Goal: Use online tool/utility: Utilize a website feature to perform a specific function

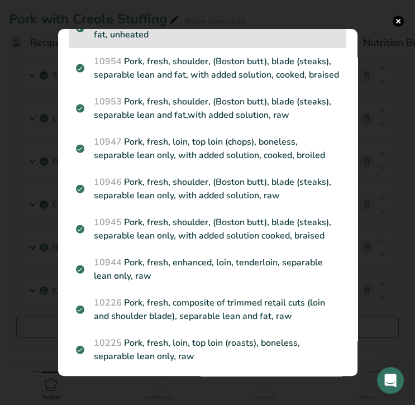
scroll to position [279, 0]
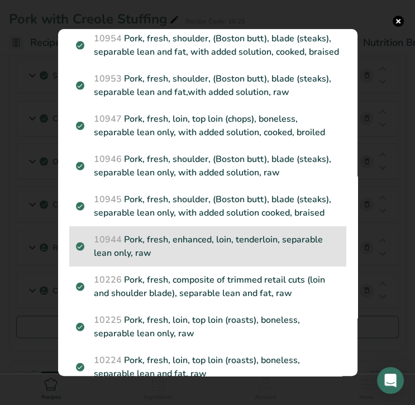
click at [214, 260] on p "10944 Pork, fresh, enhanced, loin, tenderloin, separable lean only, raw" at bounding box center [208, 246] width 264 height 27
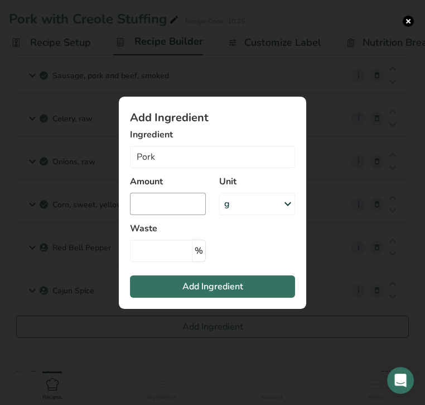
type input "Pork, fresh, enhanced, loin, tenderloin, separable lean only, raw"
click at [169, 207] on input "Add ingredient modal" at bounding box center [168, 204] width 76 height 22
type input "1.75"
click at [245, 202] on div "g" at bounding box center [257, 204] width 76 height 22
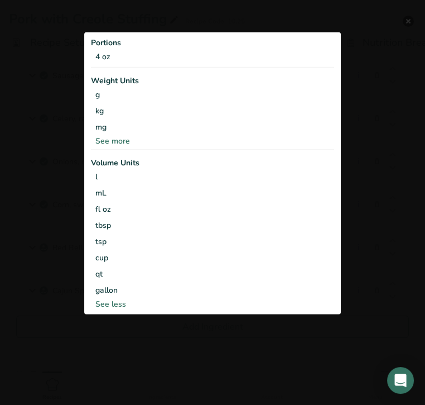
click at [125, 141] on div "See more" at bounding box center [212, 141] width 243 height 12
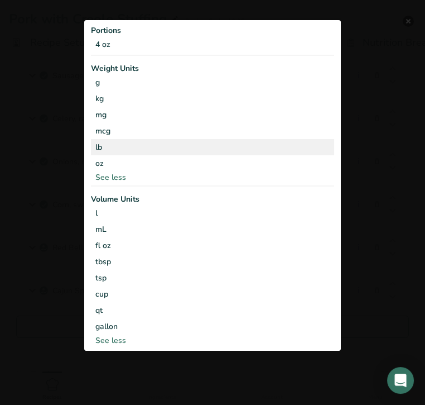
click at [117, 149] on div "lb" at bounding box center [212, 147] width 243 height 16
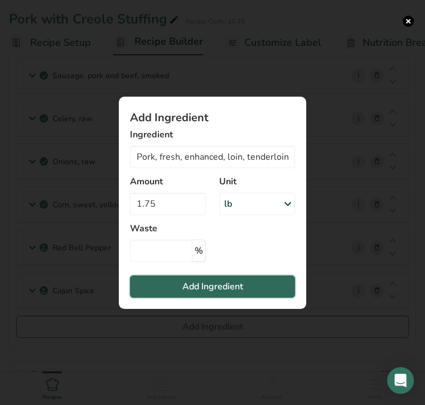
click at [224, 290] on span "Add Ingredient" at bounding box center [213, 286] width 61 height 13
